Goal: Obtain resource: Obtain resource

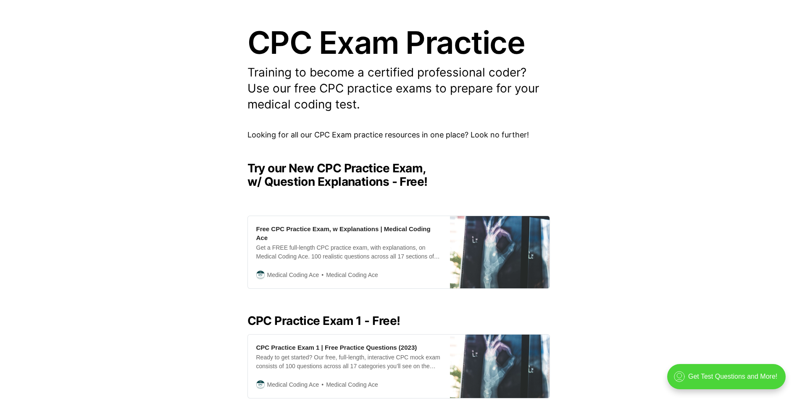
scroll to position [210, 0]
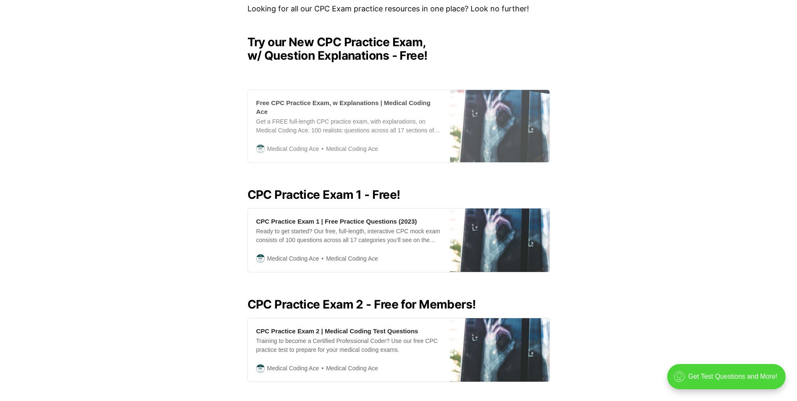
click at [362, 117] on div "Get a FREE full-length CPC practice exam, with explanations, on Medical Coding …" at bounding box center [348, 126] width 185 height 18
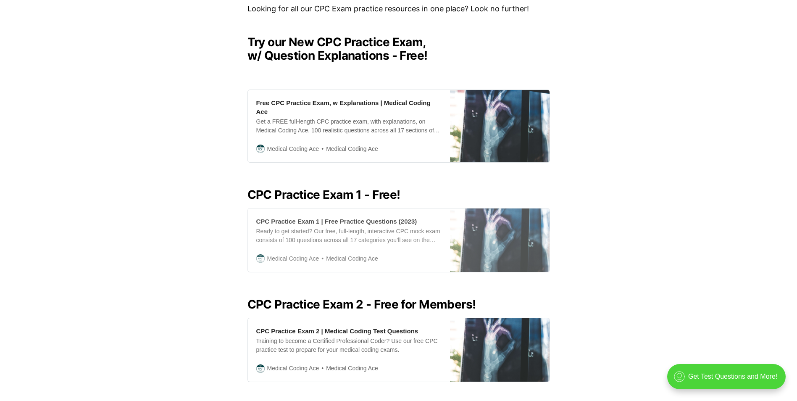
click at [356, 217] on div "CPC Practice Exam 1 | Free Practice Questions (2023)" at bounding box center [336, 221] width 161 height 9
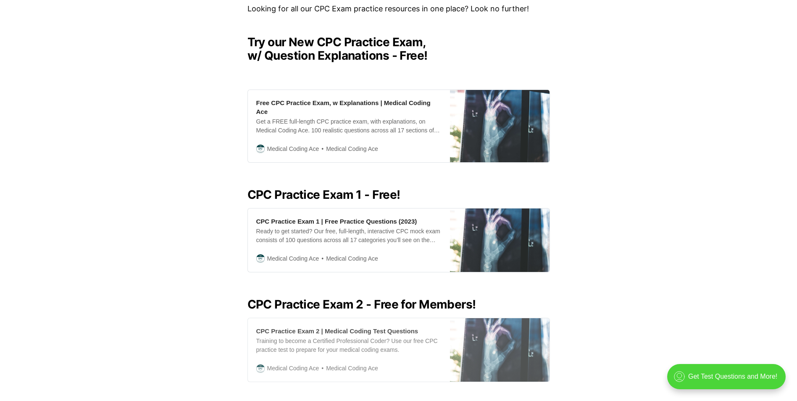
click at [380, 337] on div "Training to become a Certified Professional Coder? Use our free CPC practice te…" at bounding box center [348, 346] width 185 height 18
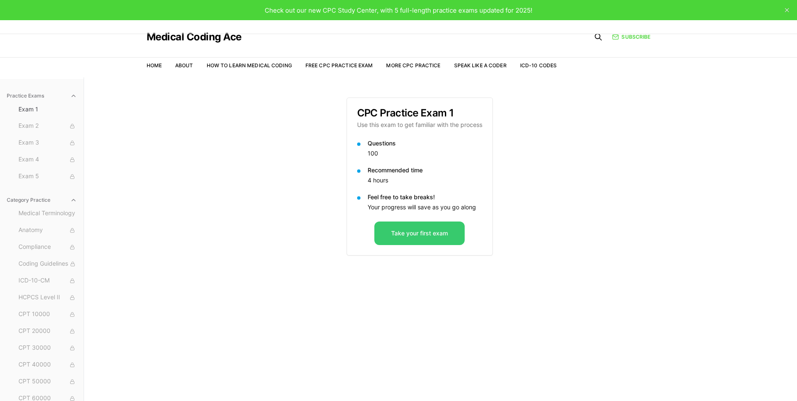
click at [444, 230] on button "Take your first exam" at bounding box center [420, 234] width 90 height 24
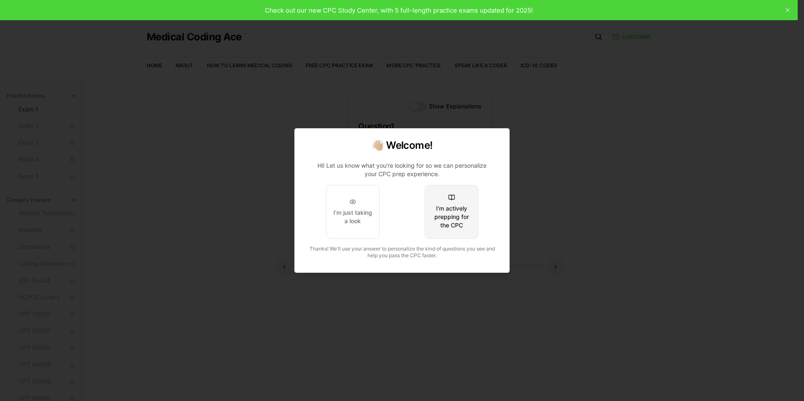
click at [442, 214] on div "I'm actively prepping for the CPC" at bounding box center [452, 216] width 40 height 25
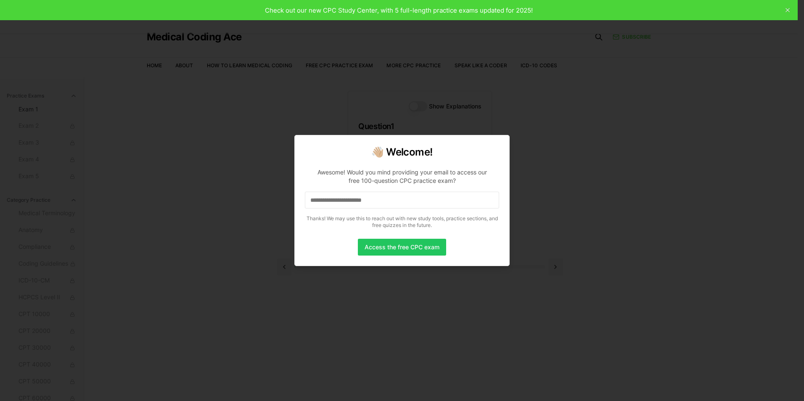
click at [387, 198] on input at bounding box center [402, 200] width 194 height 17
click at [413, 246] on button "Access the free CPC exam" at bounding box center [402, 247] width 88 height 17
click at [417, 250] on button "Access the free CPC exam" at bounding box center [402, 247] width 88 height 17
click at [786, 9] on div at bounding box center [402, 200] width 804 height 401
click at [422, 246] on button "Access the free CPC exam" at bounding box center [402, 247] width 88 height 17
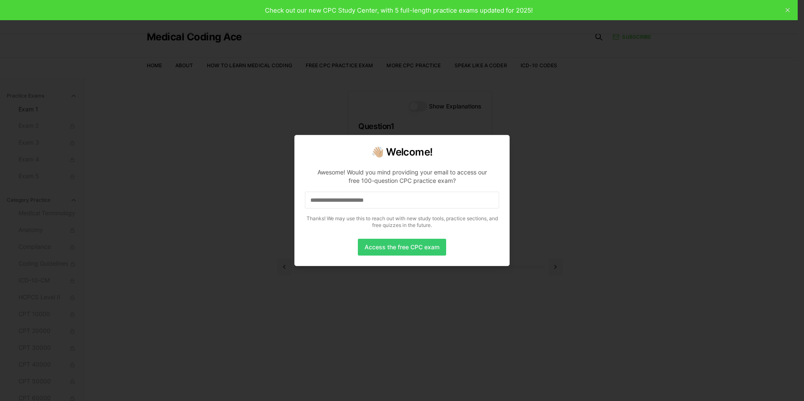
click at [391, 250] on button "Access the free CPC exam" at bounding box center [402, 247] width 88 height 17
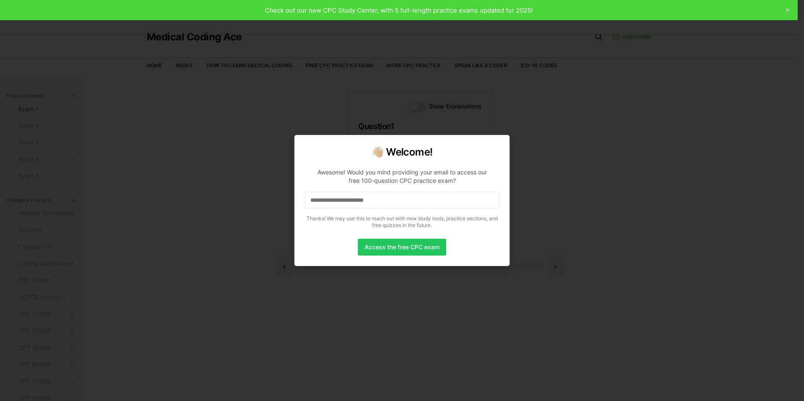
click at [684, 100] on div at bounding box center [402, 200] width 804 height 401
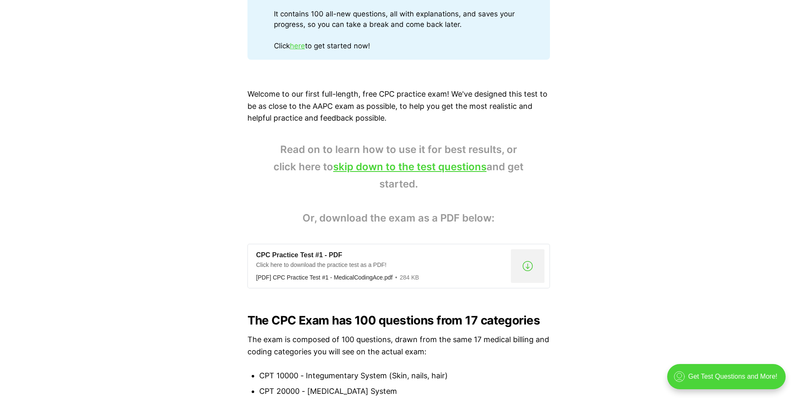
scroll to position [504, 0]
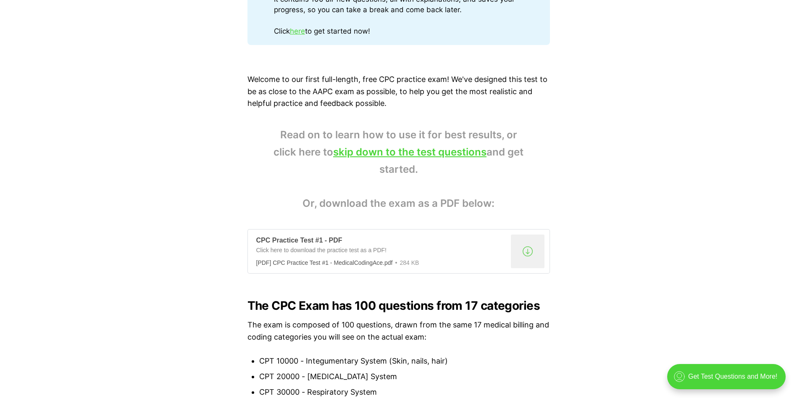
click at [528, 246] on div ".a{fill:none;stroke:currentColor;stroke-linecap:round;stroke-linejoin:round;str…" at bounding box center [528, 252] width 34 height 34
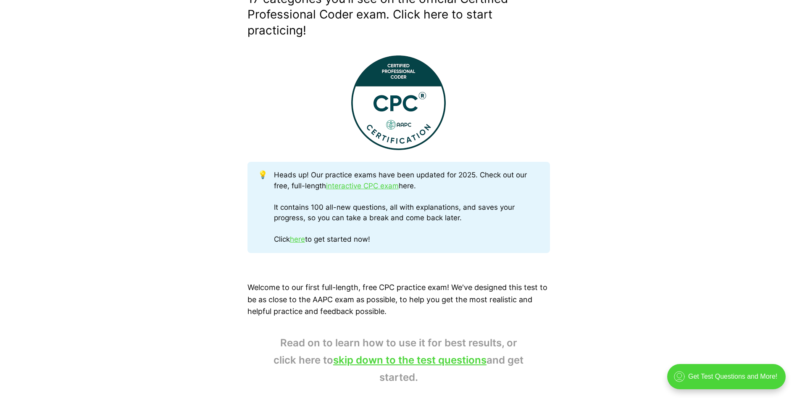
scroll to position [252, 0]
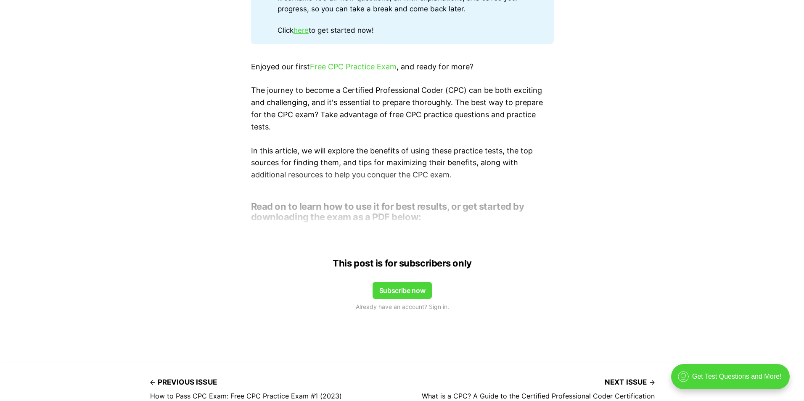
scroll to position [546, 0]
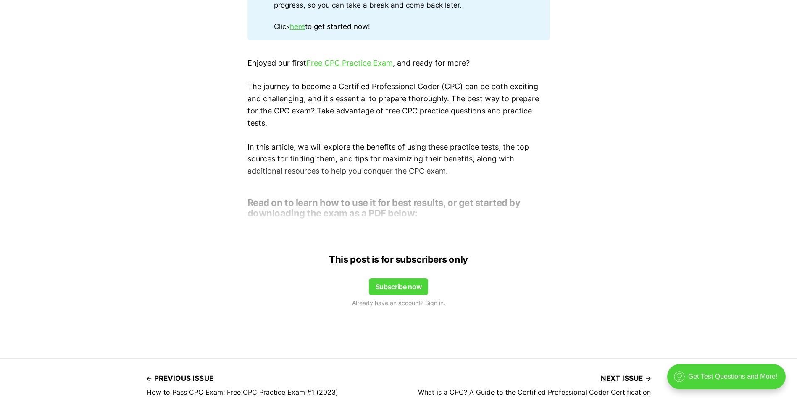
click at [406, 291] on button "Subscribe now" at bounding box center [399, 286] width 60 height 17
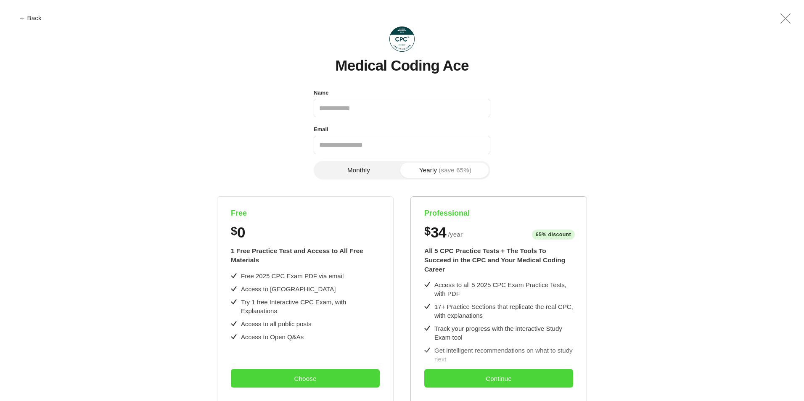
scroll to position [0, 0]
